Goal: Transaction & Acquisition: Purchase product/service

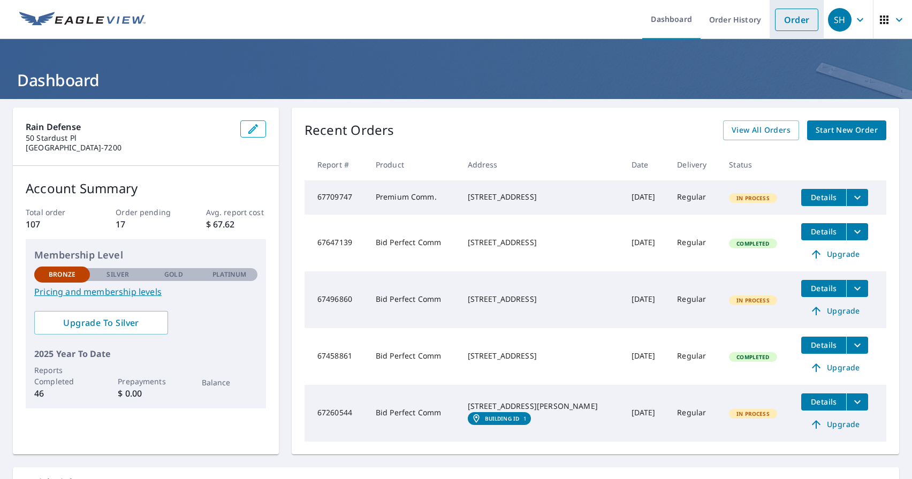
click at [784, 22] on link "Order" at bounding box center [796, 20] width 43 height 22
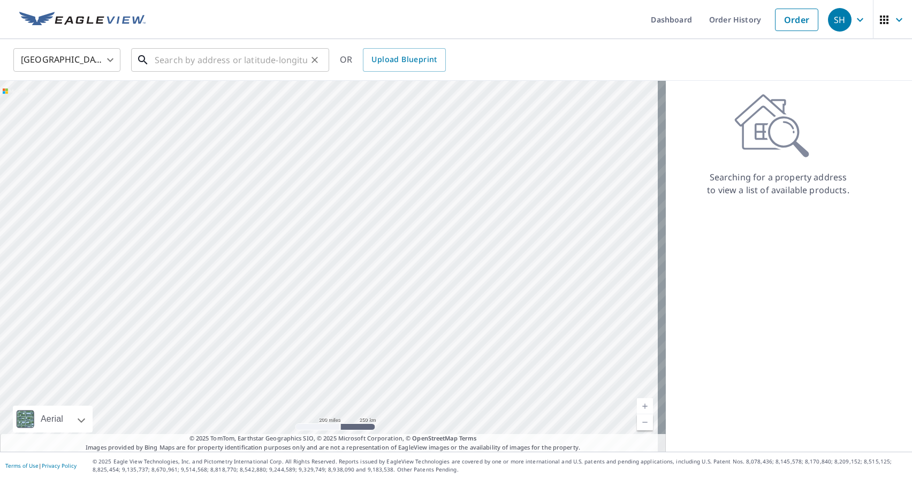
click at [229, 60] on input "text" at bounding box center [231, 60] width 153 height 30
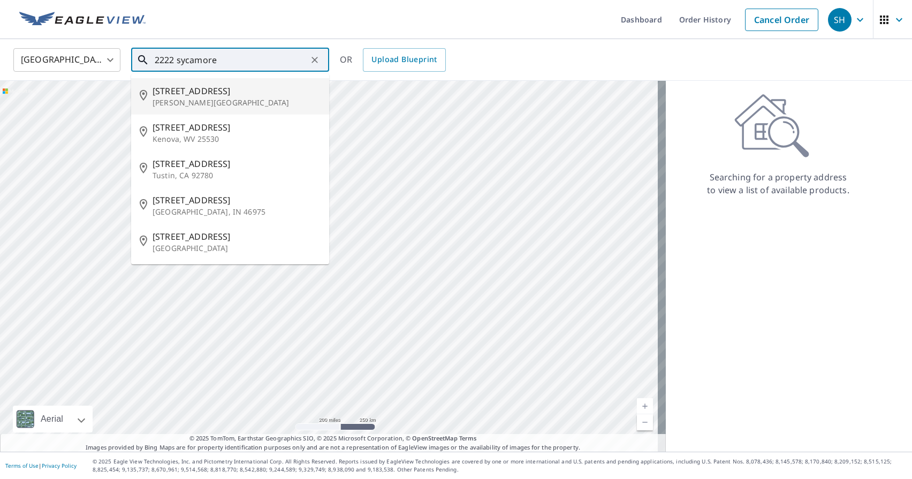
click at [207, 105] on p "[PERSON_NAME][GEOGRAPHIC_DATA]" at bounding box center [237, 102] width 168 height 11
type input "[STREET_ADDRESS][PERSON_NAME]"
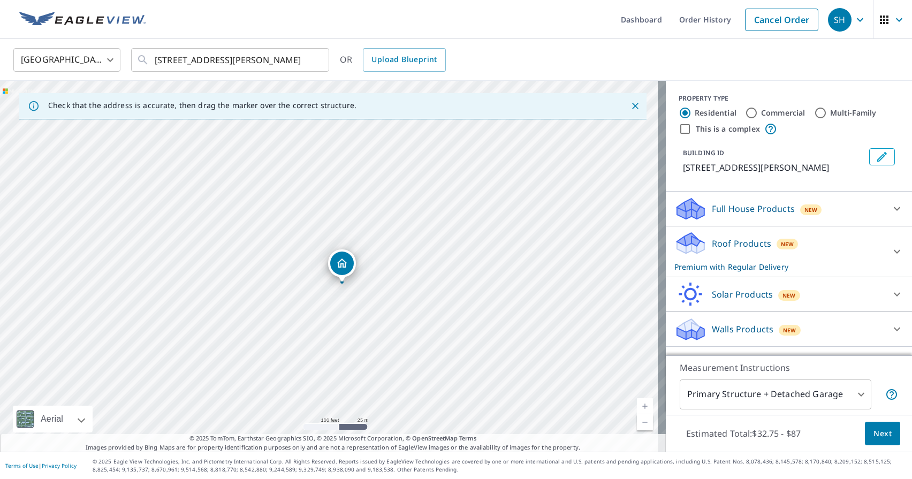
click at [814, 112] on input "Multi-Family" at bounding box center [820, 113] width 13 height 13
radio input "true"
type input "2"
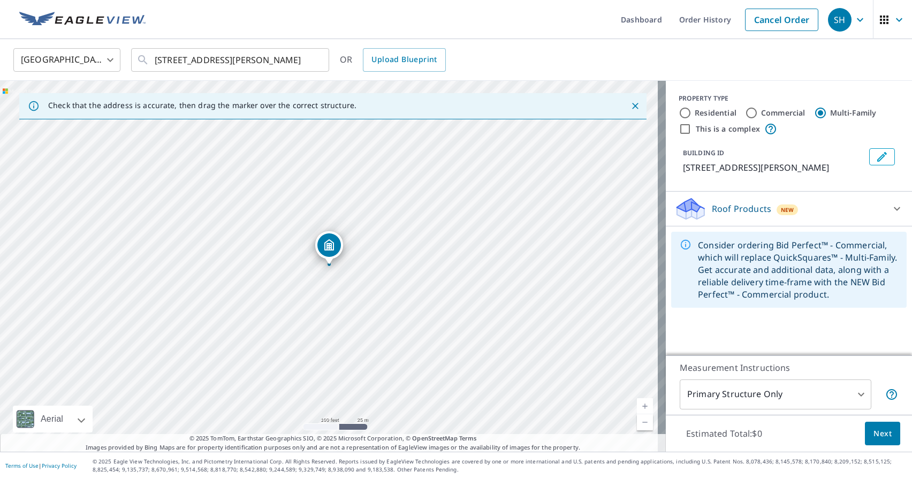
click at [679, 129] on input "This is a complex" at bounding box center [685, 129] width 13 height 13
checkbox input "true"
radio input "true"
type input "4"
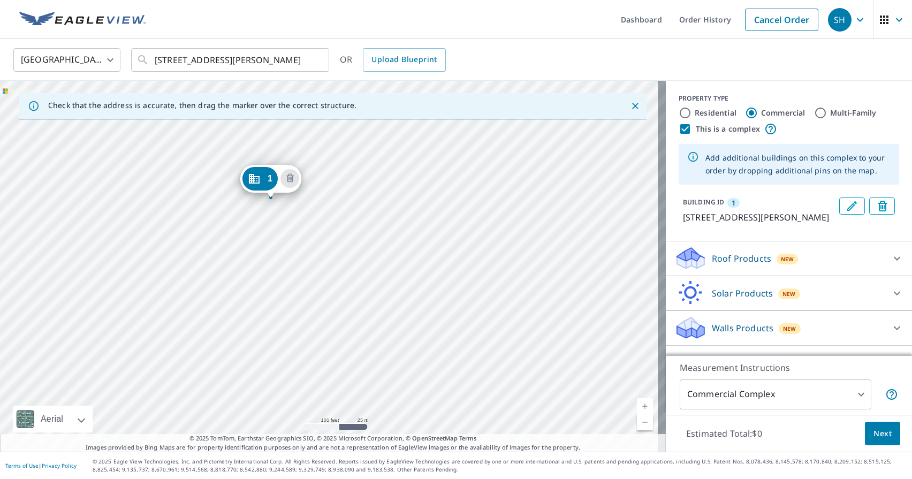
drag, startPoint x: 326, startPoint y: 246, endPoint x: 267, endPoint y: 179, distance: 88.8
click at [381, 266] on div "1 [STREET_ADDRESS][PERSON_NAME]" at bounding box center [333, 266] width 666 height 371
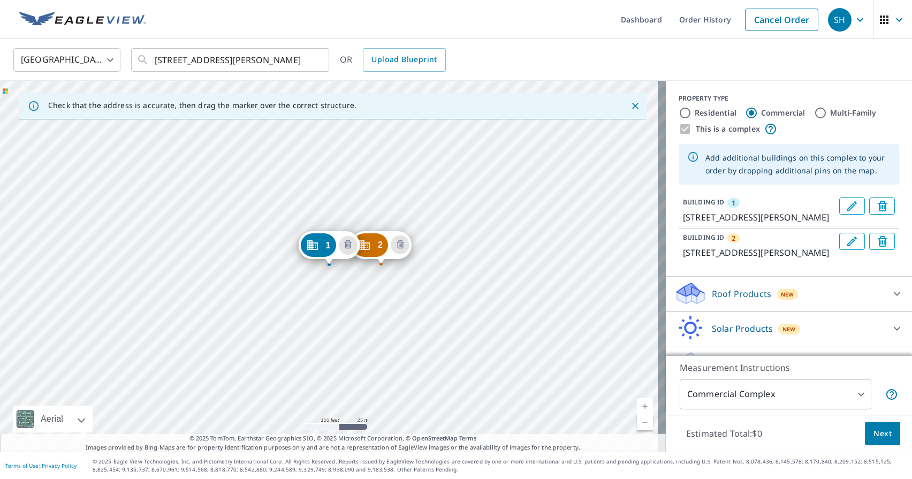
click at [353, 291] on div "2 [STREET_ADDRESS][PERSON_NAME] 1 [STREET_ADDRESS][PERSON_NAME]" at bounding box center [333, 266] width 666 height 371
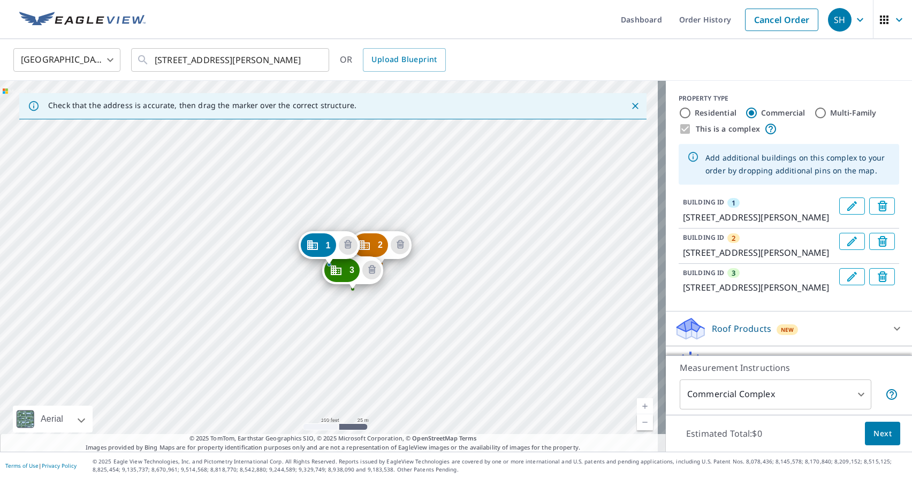
click at [371, 311] on div "2 [STREET_ADDRESS][PERSON_NAME] 3 [STREET_ADDRESS][PERSON_NAME] 1 [STREET_ADDRE…" at bounding box center [333, 266] width 666 height 371
click at [373, 310] on div "2 [STREET_ADDRESS][PERSON_NAME] 3 [STREET_ADDRESS][PERSON_NAME] 1 [STREET_ADDRE…" at bounding box center [333, 266] width 666 height 371
click at [365, 306] on div "2 [STREET_ADDRESS][PERSON_NAME] 3 [STREET_ADDRESS][PERSON_NAME] 1 [STREET_ADDRE…" at bounding box center [333, 266] width 666 height 371
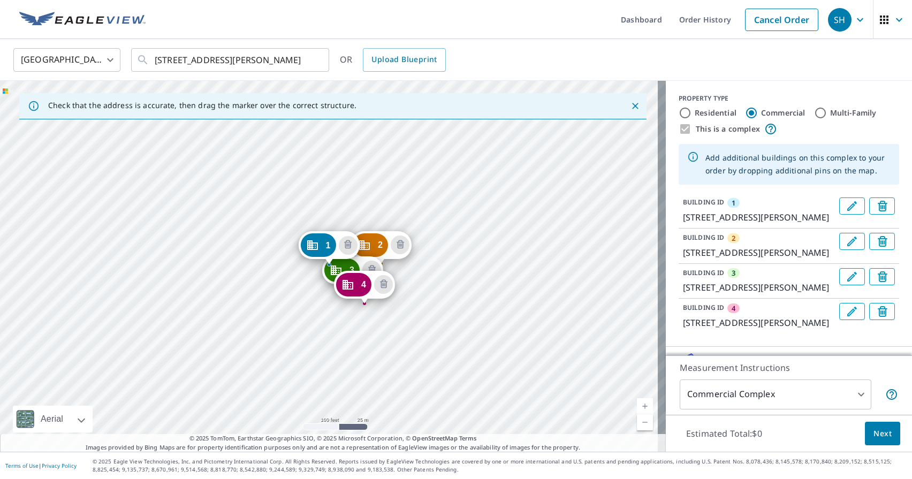
click at [383, 331] on div "2 [STREET_ADDRESS][PERSON_NAME] 3 [STREET_ADDRESS][PERSON_NAME] 4 [STREET_ADDRE…" at bounding box center [333, 266] width 666 height 371
click at [413, 355] on div "2 2222 [GEOGRAPHIC_DATA][PERSON_NAME] 3 2222 [GEOGRAPHIC_DATA][PERSON_NAME] 4 […" at bounding box center [333, 266] width 666 height 371
click at [411, 354] on div "2 2222 [GEOGRAPHIC_DATA][PERSON_NAME] 3 2222 [GEOGRAPHIC_DATA][PERSON_NAME] 4 […" at bounding box center [333, 266] width 666 height 371
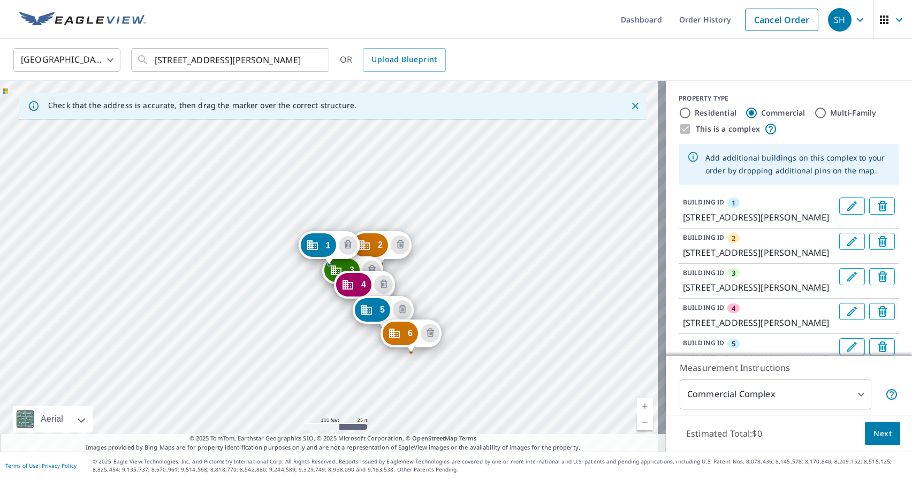
click at [423, 368] on div "2 2222 [GEOGRAPHIC_DATA][PERSON_NAME] 3 2222 [GEOGRAPHIC_DATA][PERSON_NAME] 4 […" at bounding box center [333, 266] width 666 height 371
click at [443, 385] on div "2 2222 [GEOGRAPHIC_DATA][PERSON_NAME] 3 2222 [GEOGRAPHIC_DATA][PERSON_NAME] 4 […" at bounding box center [333, 266] width 666 height 371
click at [443, 385] on div "2 [GEOGRAPHIC_DATA][PERSON_NAME] 3 2222 [GEOGRAPHIC_DATA][PERSON_NAME] 4 [GEOGR…" at bounding box center [333, 266] width 666 height 371
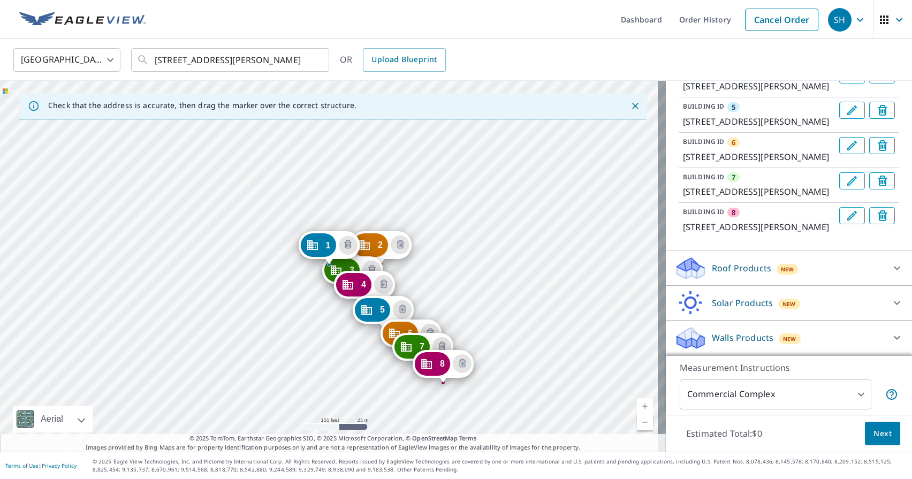
scroll to position [211, 0]
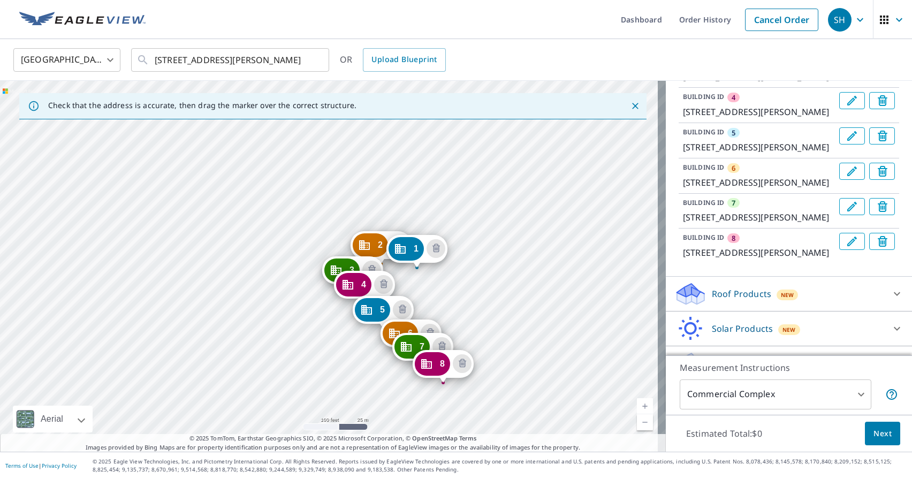
drag, startPoint x: 321, startPoint y: 243, endPoint x: 445, endPoint y: 247, distance: 124.8
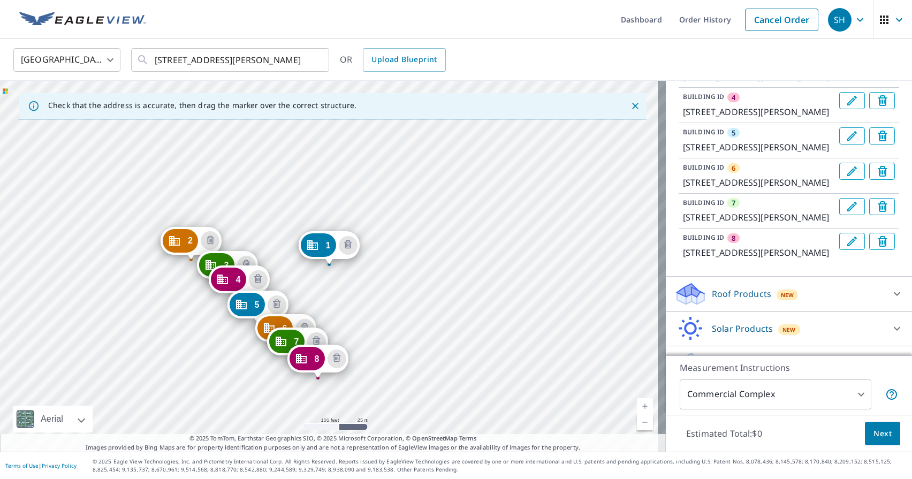
drag, startPoint x: 245, startPoint y: 239, endPoint x: 187, endPoint y: 240, distance: 57.8
drag, startPoint x: 330, startPoint y: 246, endPoint x: 261, endPoint y: 238, distance: 70.1
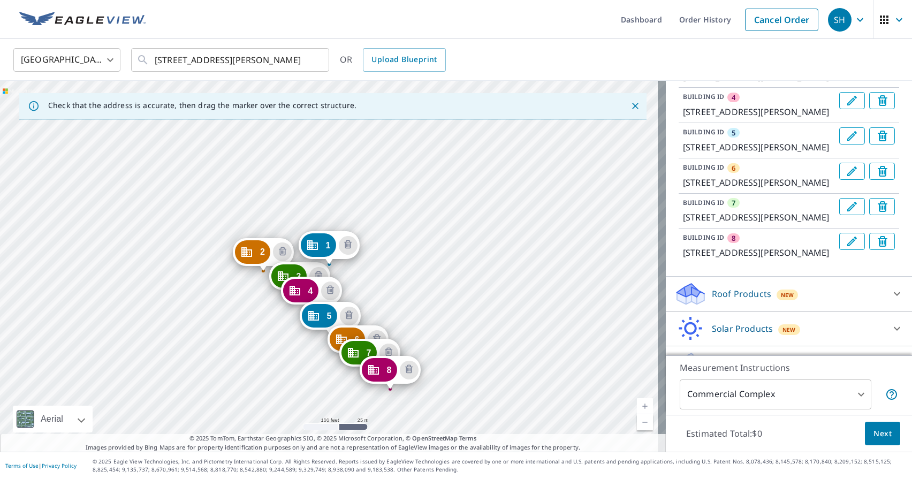
click at [856, 397] on body "SH SH Dashboard Order History Cancel Order SH [GEOGRAPHIC_DATA] [GEOGRAPHIC_DAT…" at bounding box center [456, 239] width 912 height 479
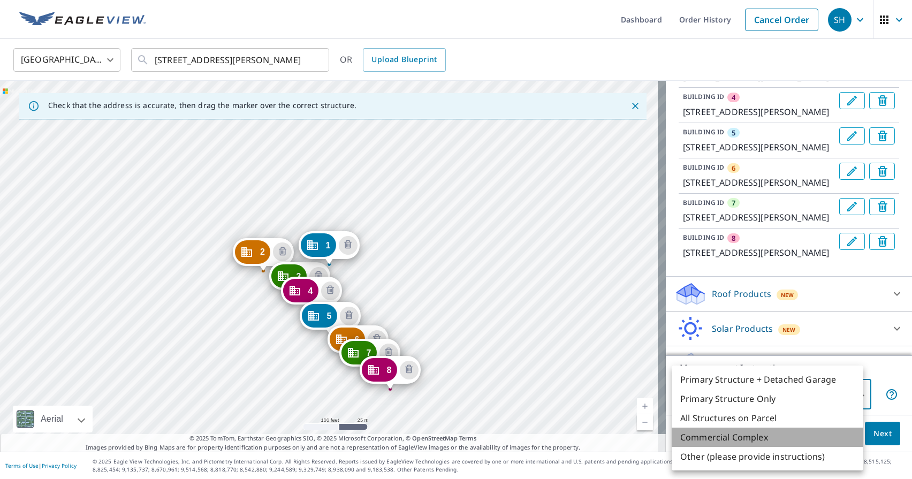
drag, startPoint x: 774, startPoint y: 437, endPoint x: 813, endPoint y: 440, distance: 39.2
click at [774, 437] on li "Commercial Complex" at bounding box center [768, 437] width 192 height 19
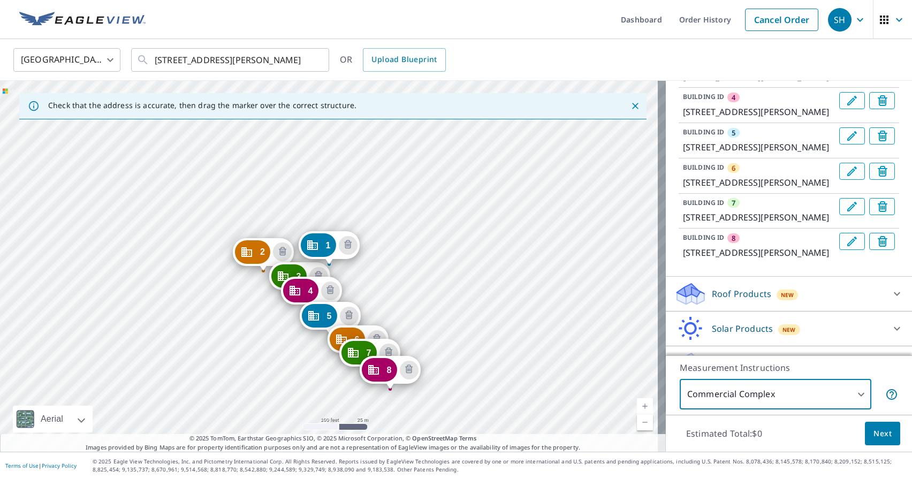
click at [874, 435] on span "Next" at bounding box center [883, 433] width 18 height 13
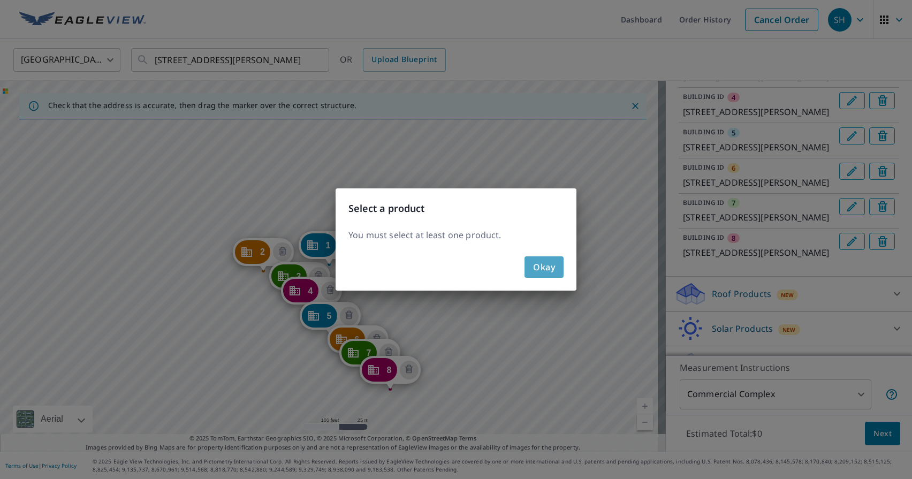
click at [545, 264] on span "Okay" at bounding box center [544, 267] width 22 height 15
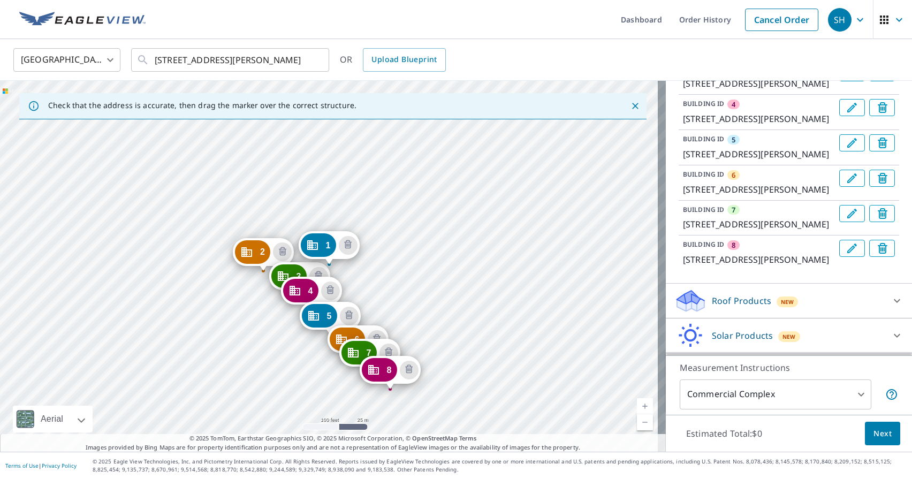
scroll to position [339, 0]
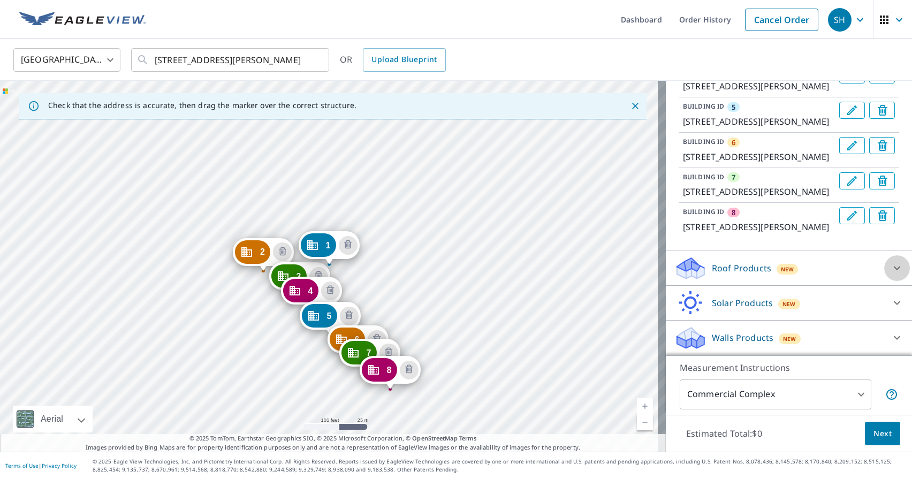
click at [891, 268] on icon at bounding box center [897, 268] width 13 height 13
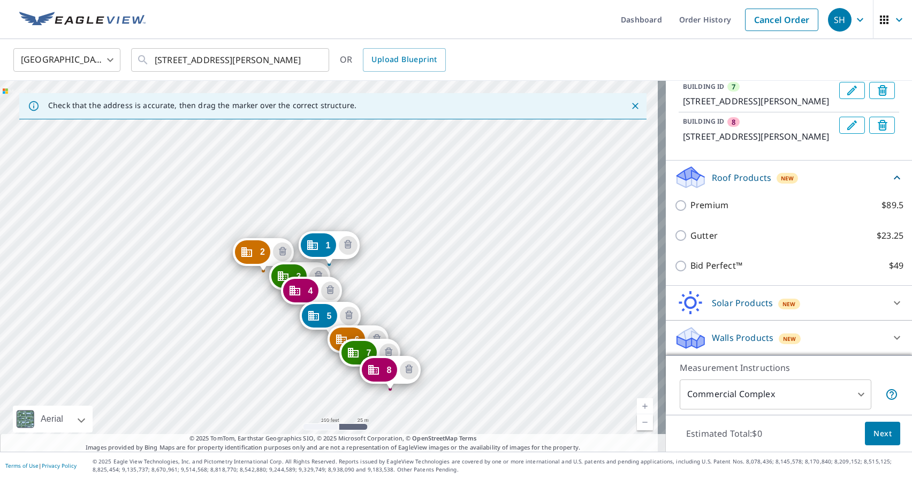
scroll to position [418, 0]
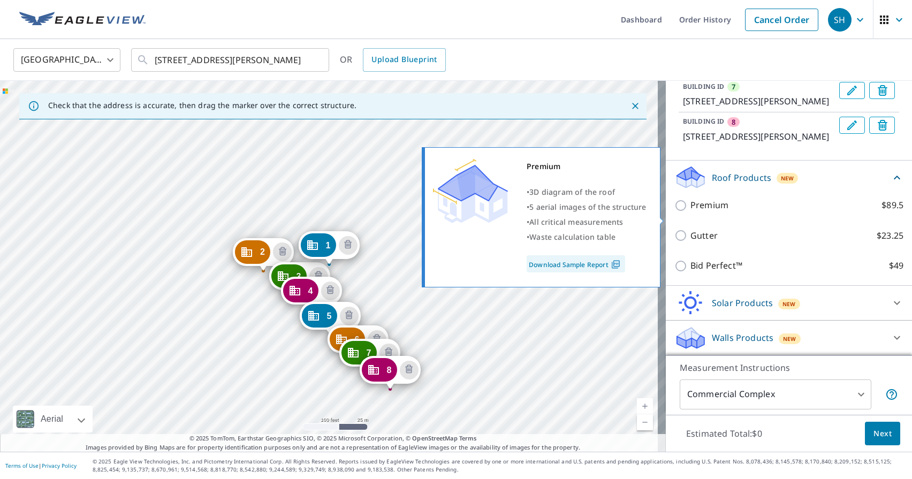
click at [676, 212] on input "Premium $89.5" at bounding box center [683, 205] width 16 height 13
checkbox input "true"
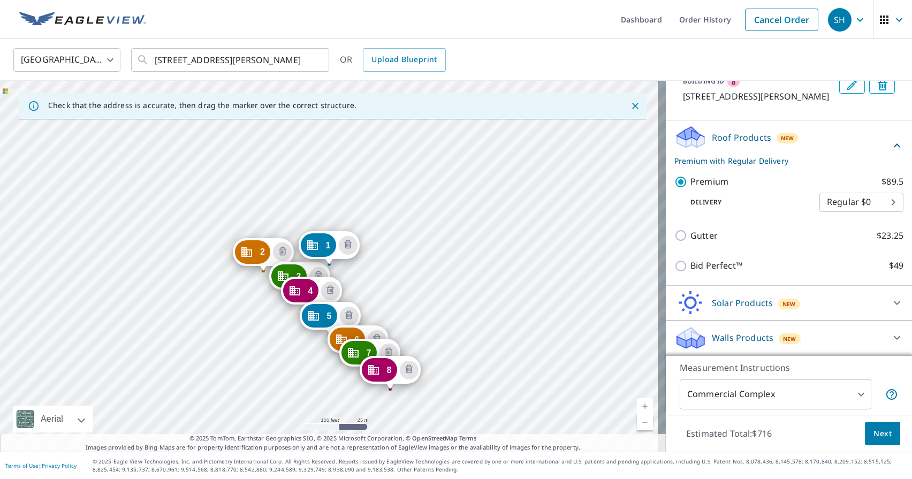
scroll to position [470, 0]
click at [877, 435] on span "Next" at bounding box center [883, 433] width 18 height 13
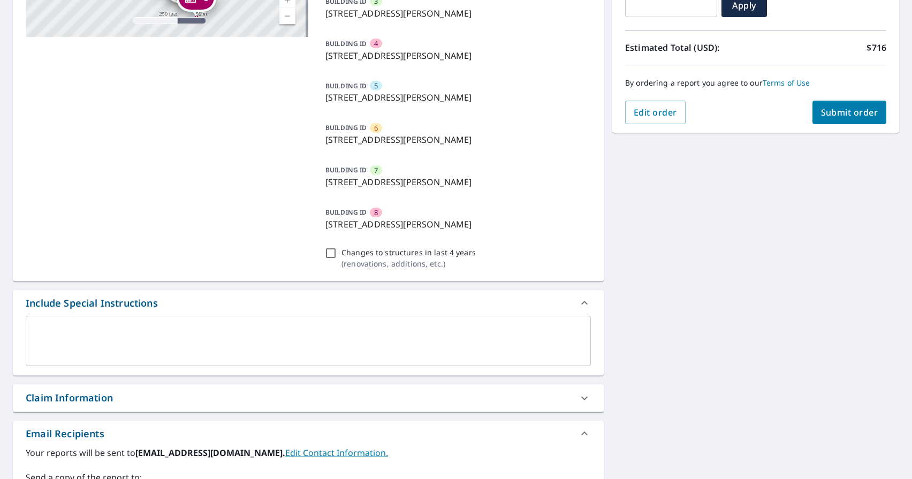
scroll to position [418, 0]
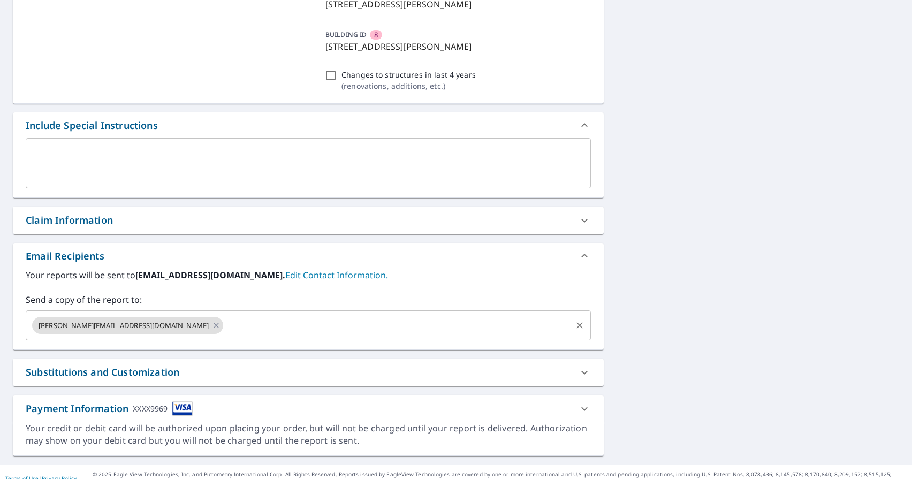
click at [225, 327] on input "text" at bounding box center [397, 325] width 345 height 20
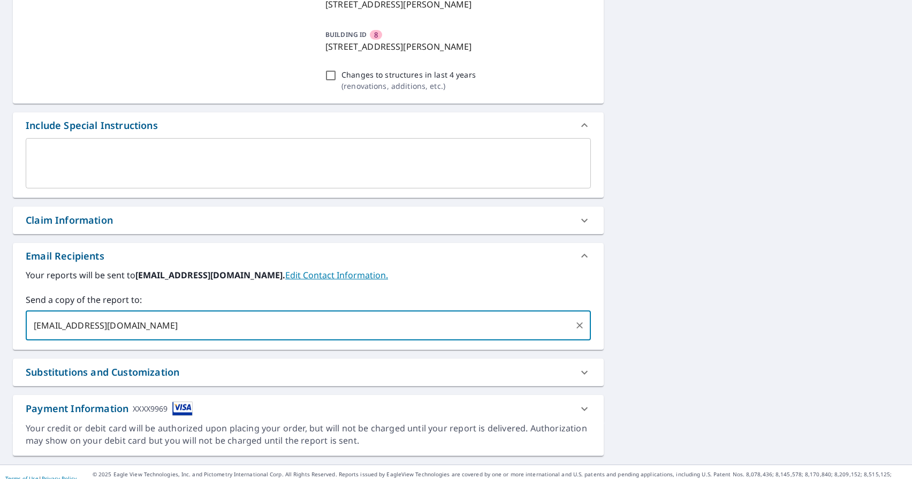
drag, startPoint x: 96, startPoint y: 326, endPoint x: 66, endPoint y: 327, distance: 30.0
click at [66, 327] on input "[EMAIL_ADDRESS][DOMAIN_NAME]" at bounding box center [301, 325] width 540 height 20
type input "[PERSON_NAME][EMAIL_ADDRESS][DOMAIN_NAME]"
click at [487, 263] on div "Email Recipients" at bounding box center [299, 256] width 546 height 14
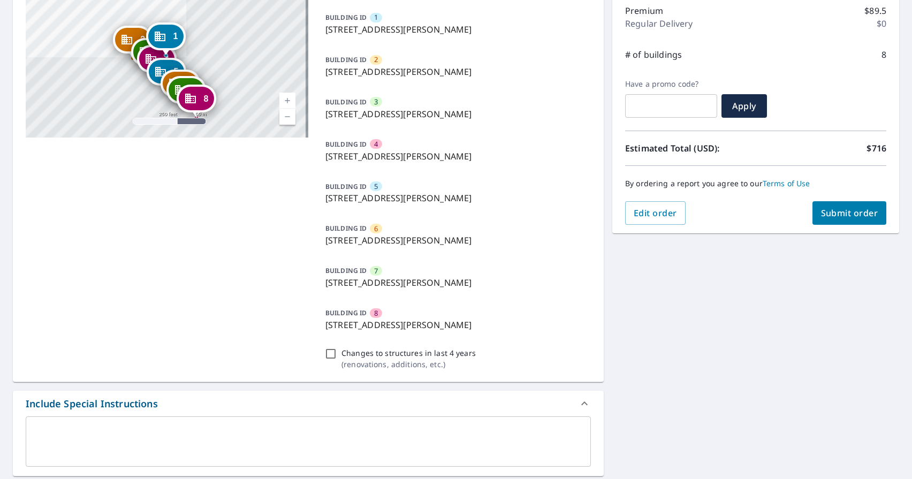
scroll to position [0, 0]
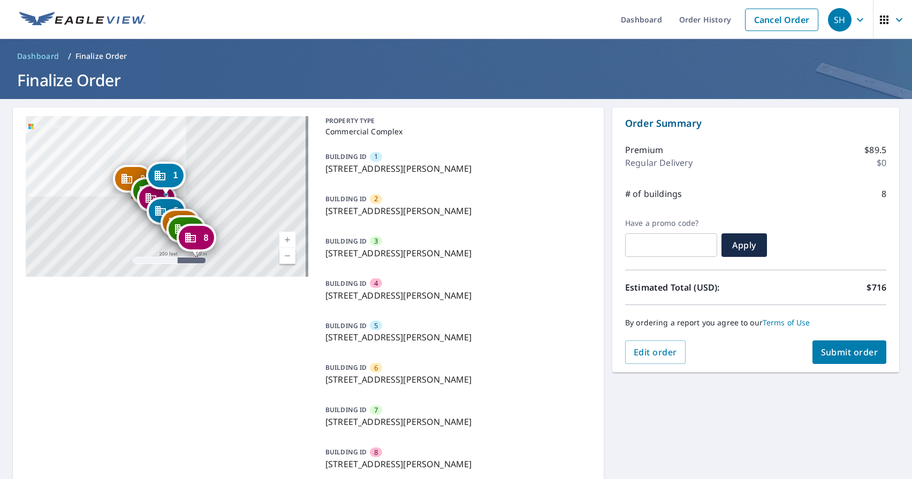
click at [839, 358] on span "Submit order" at bounding box center [849, 352] width 57 height 12
